Goal: Find specific page/section: Find specific page/section

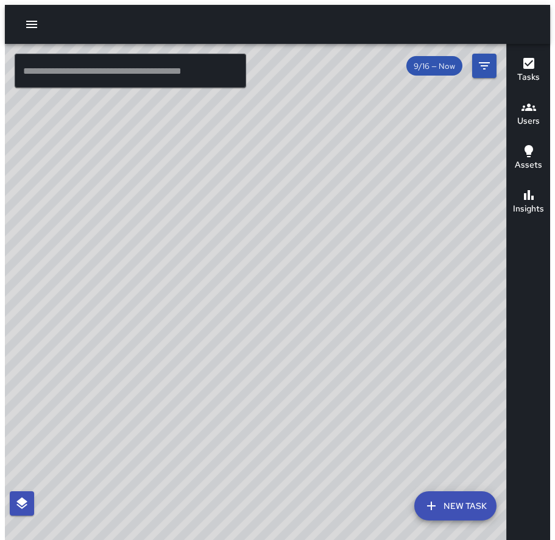
drag, startPoint x: 466, startPoint y: 331, endPoint x: 274, endPoint y: 277, distance: 199.2
click at [274, 277] on div "© Mapbox © OpenStreetMap Improve this map" at bounding box center [260, 294] width 511 height 501
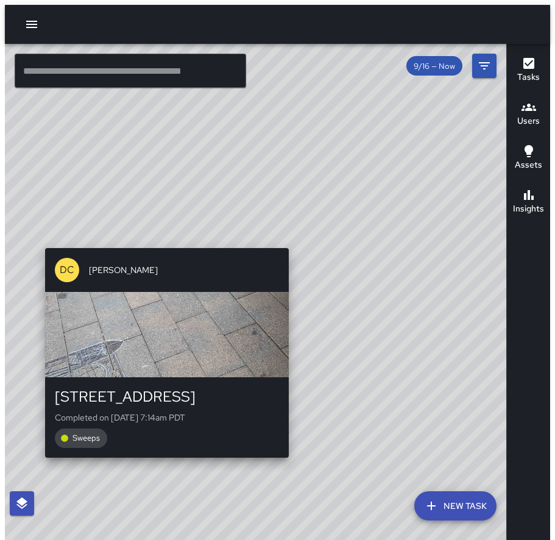
click at [287, 230] on div "© Mapbox © OpenStreetMap Improve this map DC [PERSON_NAME] [STREET_ADDRESS] Com…" at bounding box center [260, 294] width 511 height 501
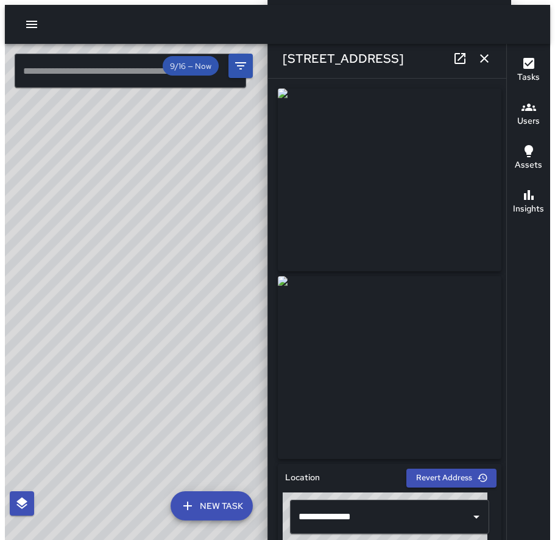
click at [153, 227] on div "© Mapbox © OpenStreetMap Improve this map DC [PERSON_NAME] [STREET_ADDRESS] Com…" at bounding box center [138, 294] width 267 height 501
click at [485, 63] on icon "button" at bounding box center [484, 58] width 15 height 15
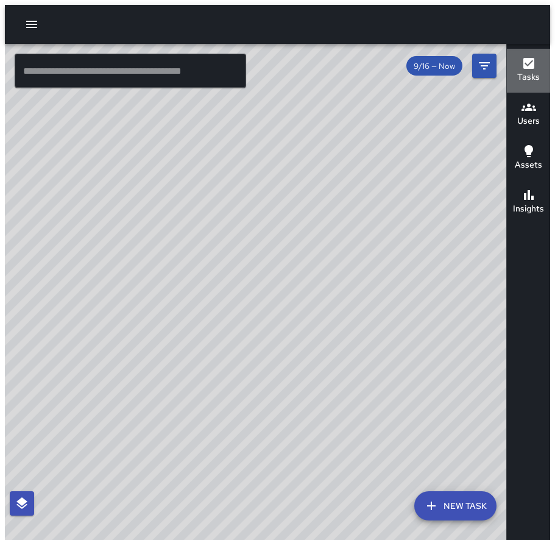
click at [535, 64] on icon "button" at bounding box center [528, 63] width 15 height 15
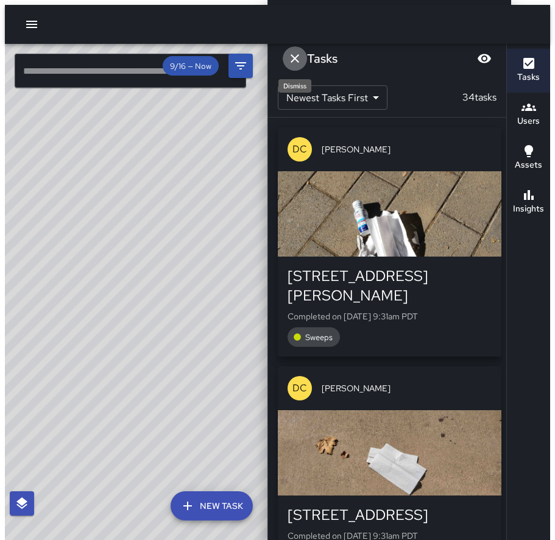
click at [296, 56] on icon "Dismiss" at bounding box center [295, 58] width 9 height 9
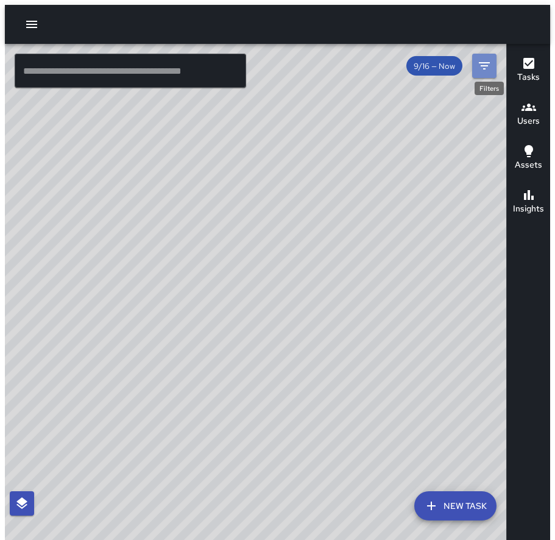
click at [479, 61] on button "Filters" at bounding box center [484, 66] width 24 height 24
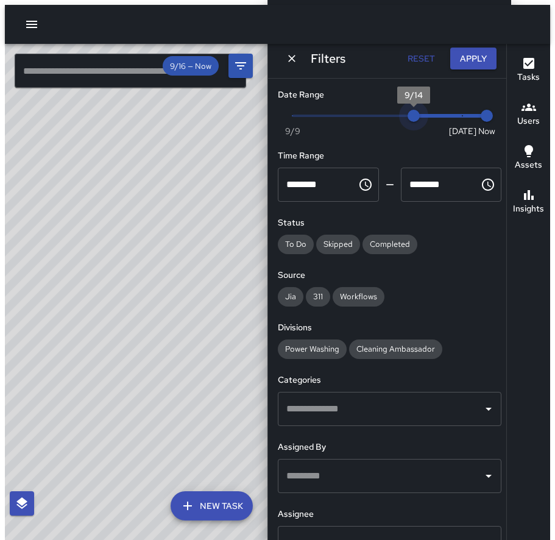
type input "*"
drag, startPoint x: 446, startPoint y: 111, endPoint x: 380, endPoint y: 117, distance: 66.0
click at [384, 117] on span "9/13" at bounding box center [390, 116] width 12 height 12
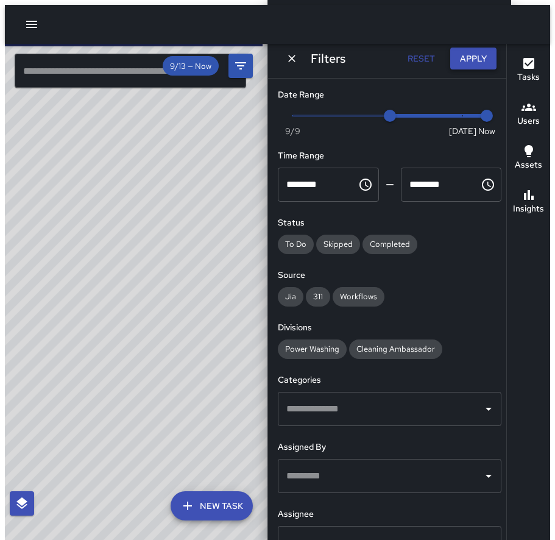
click at [471, 62] on button "Apply" at bounding box center [473, 59] width 46 height 23
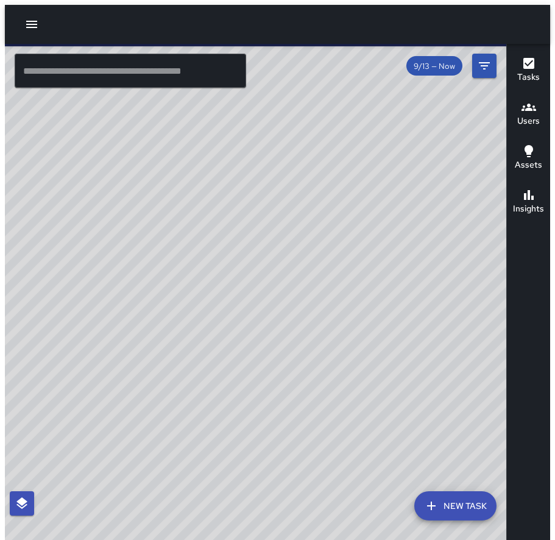
click at [529, 115] on h6 "Users" at bounding box center [528, 121] width 23 height 13
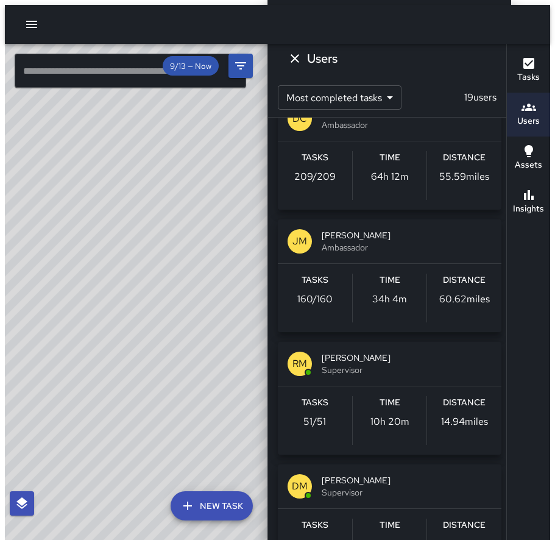
scroll to position [36, 0]
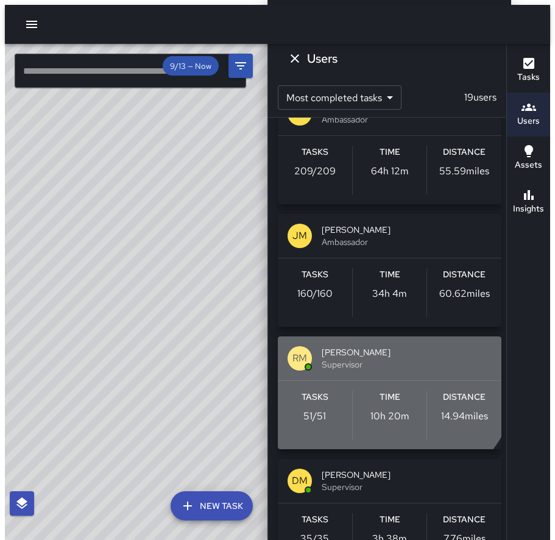
click at [367, 354] on span "[PERSON_NAME]" at bounding box center [407, 352] width 170 height 12
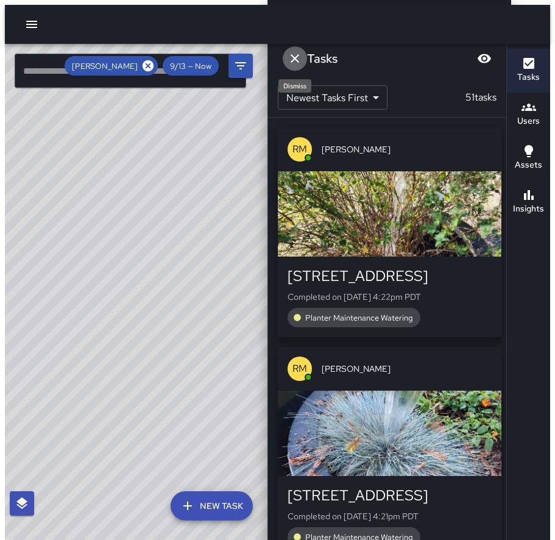
click at [288, 55] on icon "Dismiss" at bounding box center [294, 58] width 15 height 15
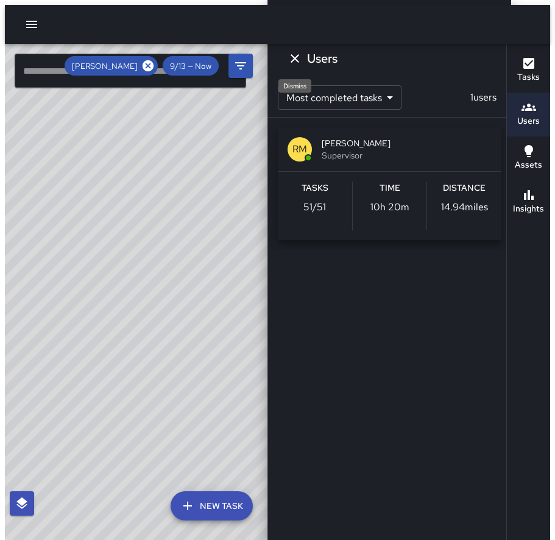
click at [295, 58] on icon "Dismiss" at bounding box center [295, 58] width 9 height 9
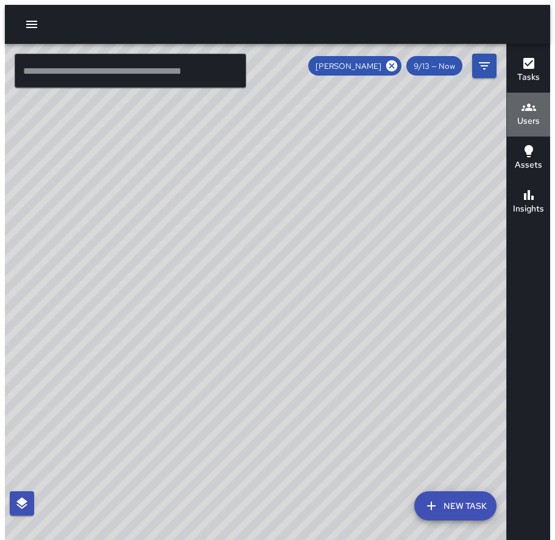
click at [530, 115] on h6 "Users" at bounding box center [528, 121] width 23 height 13
